Goal: Navigation & Orientation: Understand site structure

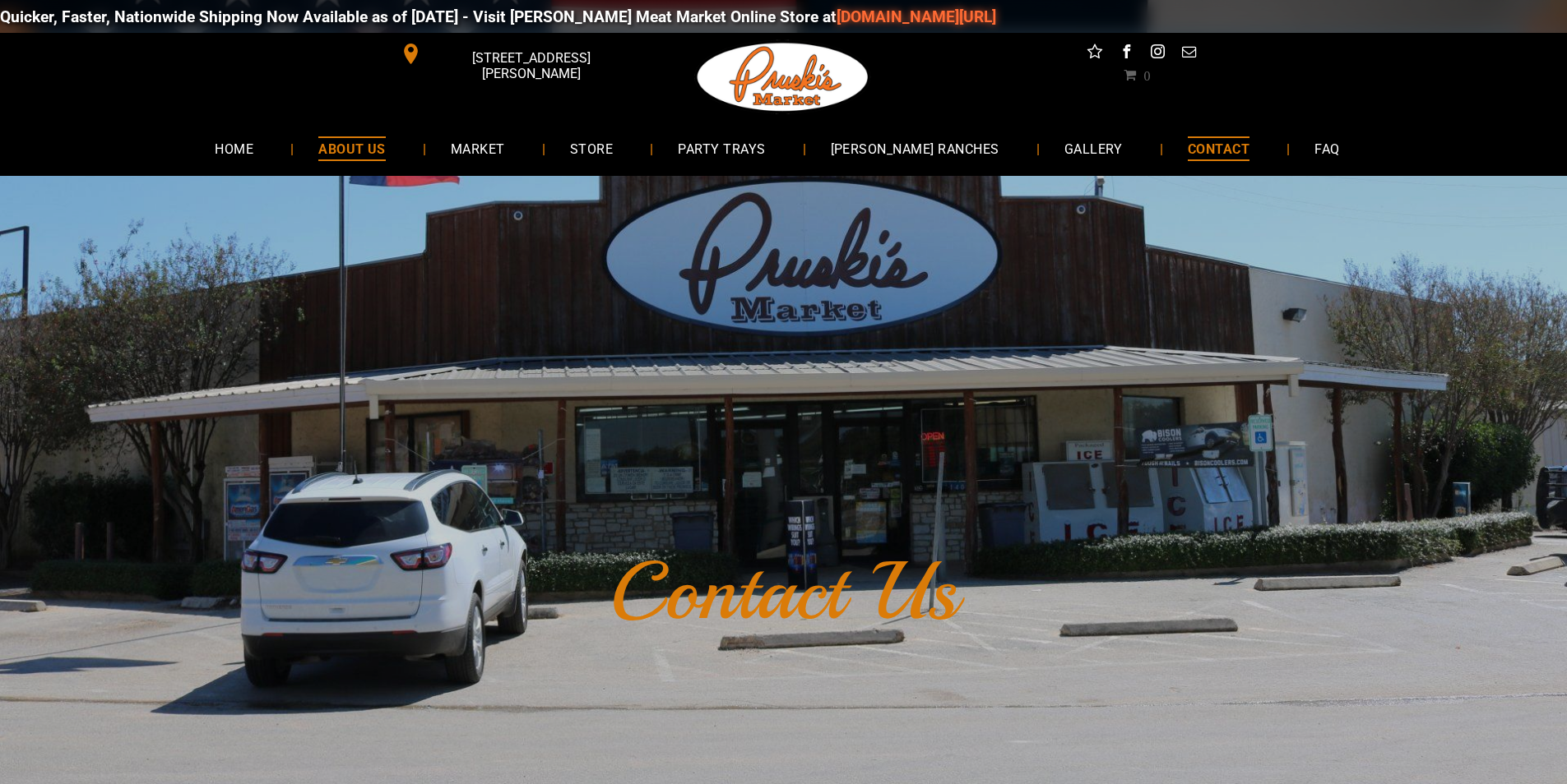
click at [366, 157] on span "ABOUT US" at bounding box center [352, 148] width 67 height 23
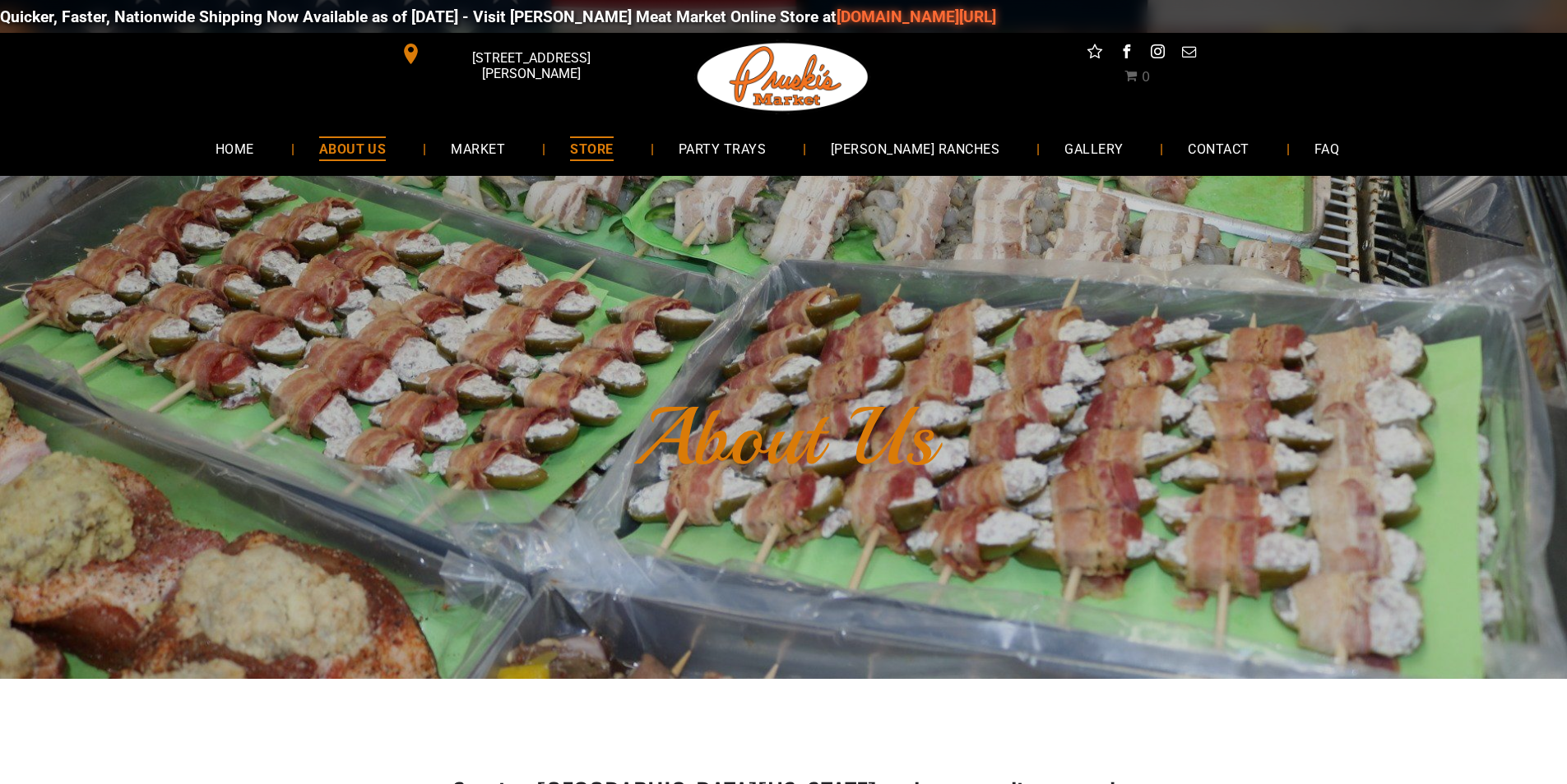
click at [613, 151] on span "STORE" at bounding box center [591, 148] width 43 height 23
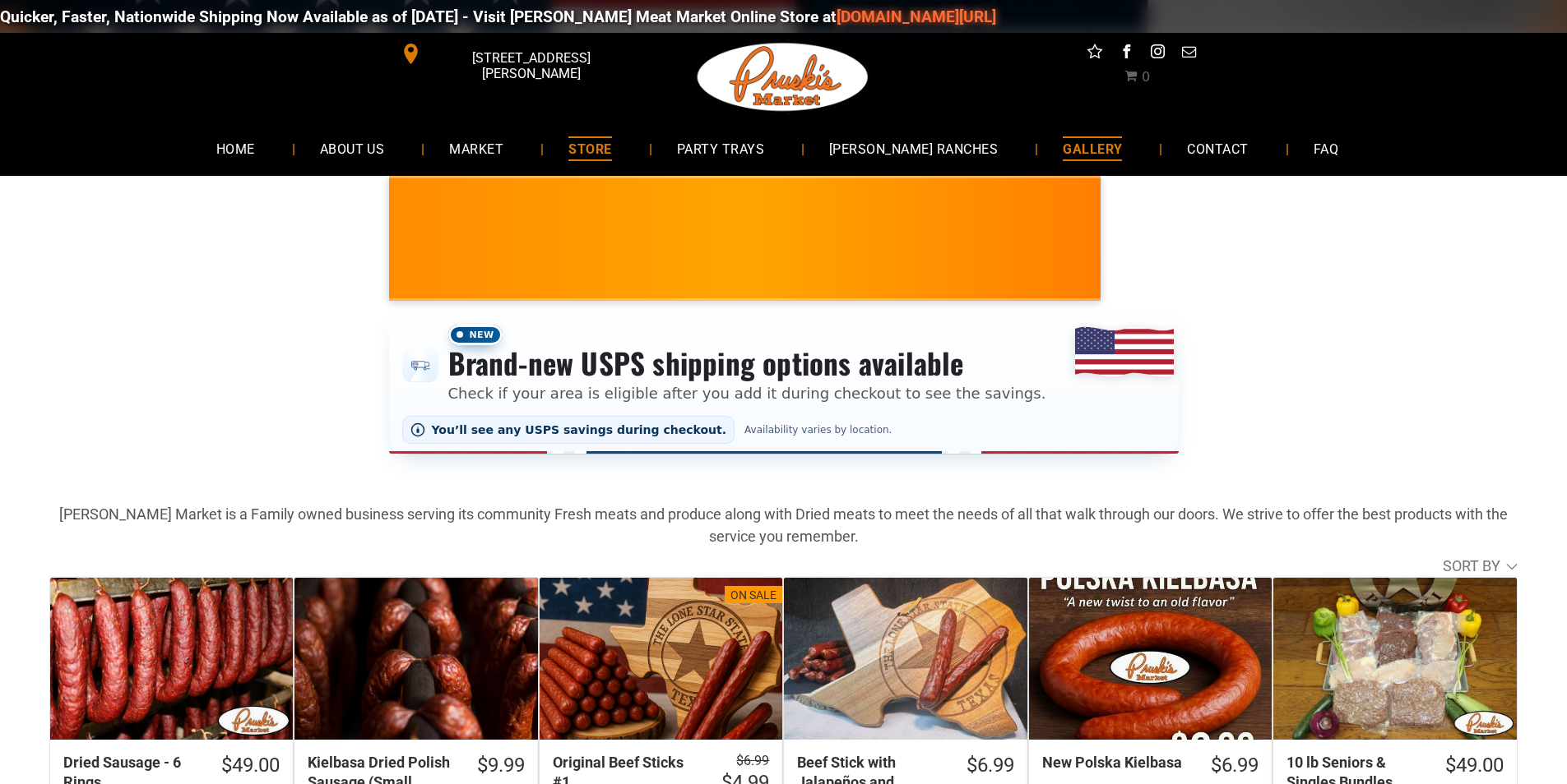
click at [1038, 143] on link "GALLERY" at bounding box center [1092, 149] width 109 height 44
